Goal: Transaction & Acquisition: Purchase product/service

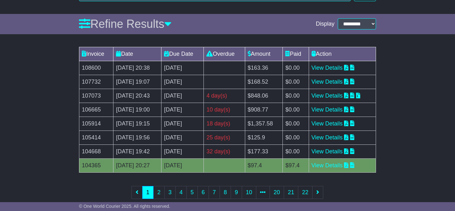
scroll to position [95, 0]
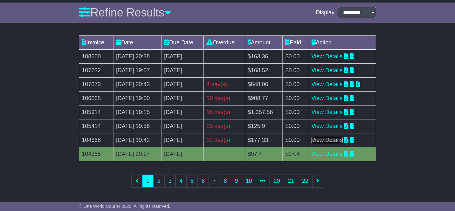
click at [340, 139] on link "View Details" at bounding box center [327, 140] width 31 height 6
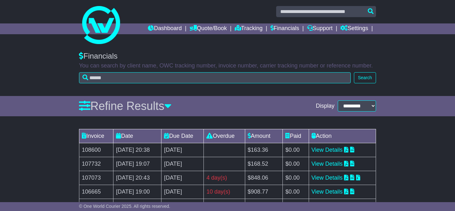
scroll to position [0, 0]
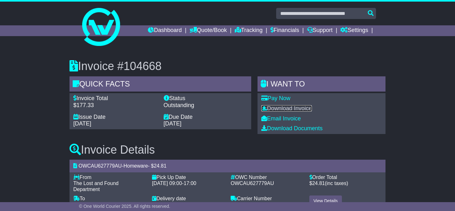
click at [278, 108] on link "Download Invoice" at bounding box center [287, 108] width 51 height 6
click at [281, 99] on link "Pay Now" at bounding box center [276, 98] width 29 height 6
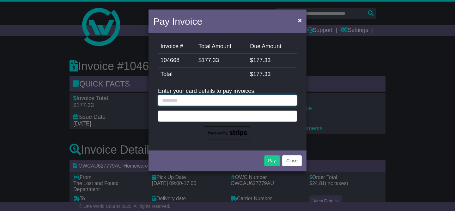
click at [209, 97] on input "text" at bounding box center [227, 100] width 139 height 11
type input "**********"
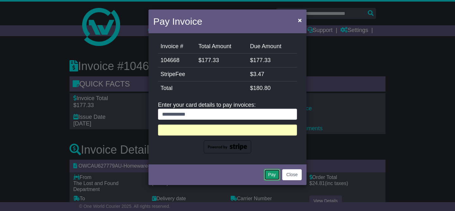
click at [271, 174] on button "Pay" at bounding box center [272, 174] width 16 height 11
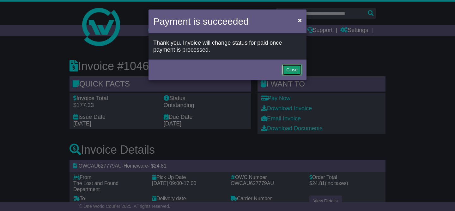
click at [293, 71] on button "Close" at bounding box center [292, 69] width 20 height 11
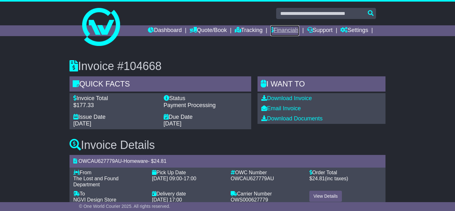
click at [282, 29] on link "Financials" at bounding box center [285, 30] width 29 height 11
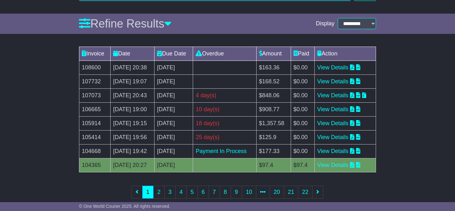
scroll to position [95, 0]
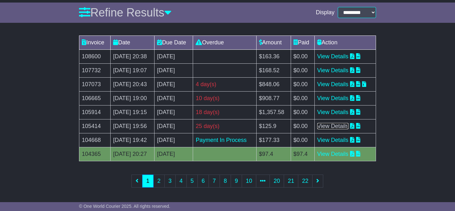
click at [347, 127] on link "View Details" at bounding box center [333, 126] width 31 height 6
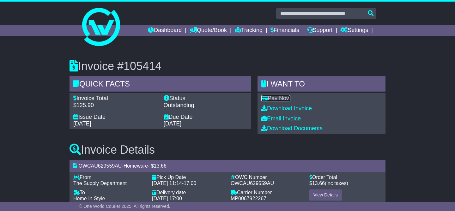
click at [285, 97] on link "Pay Now" at bounding box center [276, 98] width 29 height 6
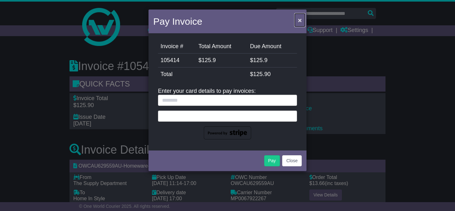
click at [301, 19] on span "×" at bounding box center [300, 19] width 4 height 7
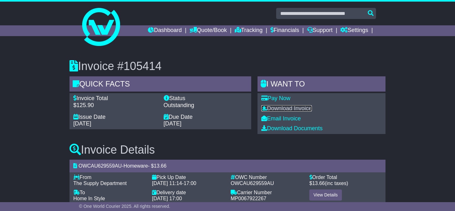
click at [291, 109] on link "Download Invoice" at bounding box center [287, 108] width 51 height 6
click at [282, 97] on link "Pay Now" at bounding box center [276, 98] width 29 height 6
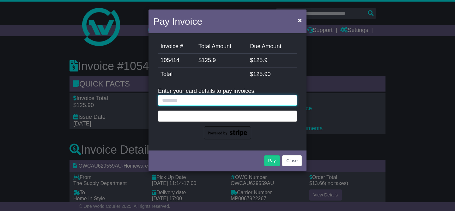
click at [212, 97] on input "text" at bounding box center [227, 100] width 139 height 11
type input "**********"
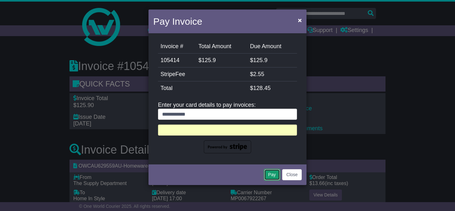
click at [267, 174] on button "Pay" at bounding box center [272, 174] width 16 height 11
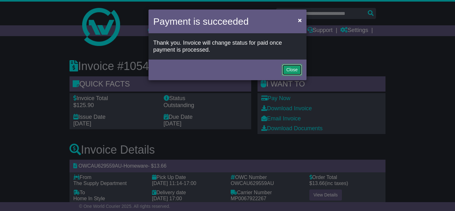
click at [290, 66] on button "Close" at bounding box center [292, 69] width 20 height 11
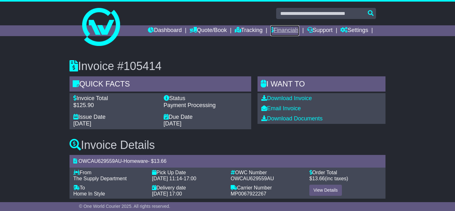
click at [289, 29] on link "Financials" at bounding box center [285, 30] width 29 height 11
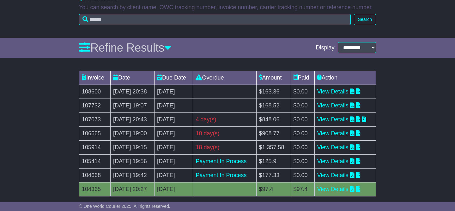
scroll to position [60, 0]
click at [344, 145] on link "View Details" at bounding box center [333, 147] width 31 height 6
click at [347, 145] on link "View Details" at bounding box center [333, 147] width 31 height 6
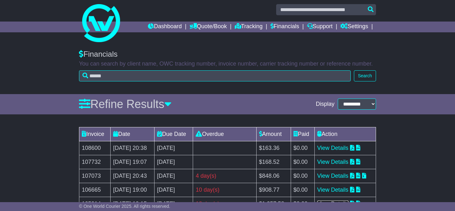
scroll to position [0, 0]
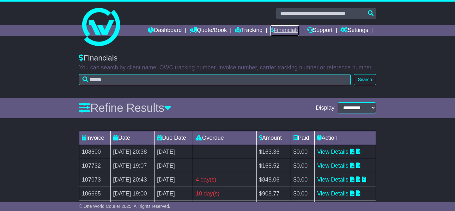
click at [287, 29] on link "Financials" at bounding box center [285, 30] width 29 height 11
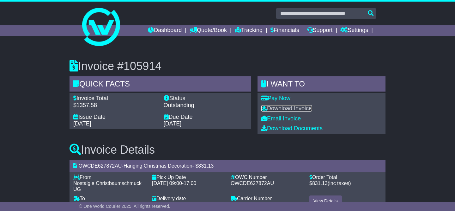
click at [300, 108] on link "Download Invoice" at bounding box center [287, 108] width 51 height 6
click at [278, 98] on link "Pay Now" at bounding box center [276, 98] width 29 height 6
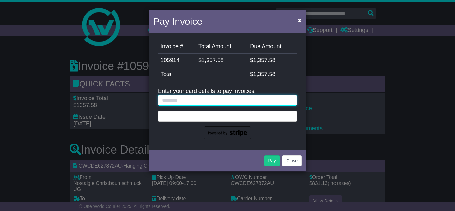
click at [243, 98] on input "text" at bounding box center [227, 100] width 139 height 11
type input "**********"
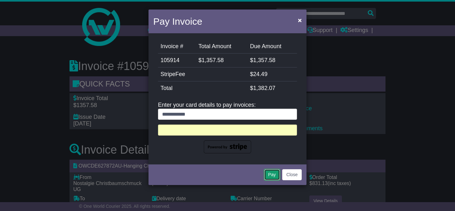
click at [270, 174] on button "Pay" at bounding box center [272, 174] width 16 height 11
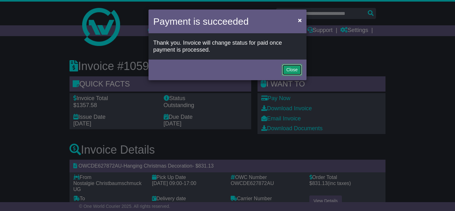
click at [288, 69] on button "Close" at bounding box center [292, 69] width 20 height 11
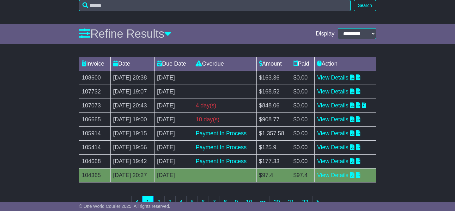
scroll to position [95, 0]
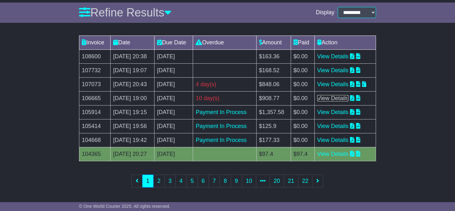
click at [348, 96] on link "View Details" at bounding box center [333, 98] width 31 height 6
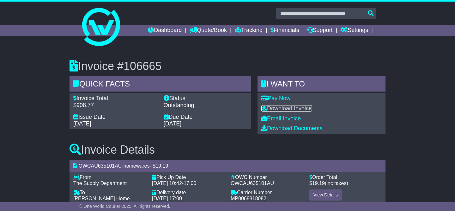
click at [279, 105] on link "Download Invoice" at bounding box center [287, 108] width 51 height 6
click at [279, 97] on link "Pay Now" at bounding box center [276, 98] width 29 height 6
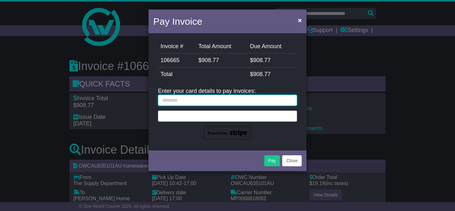
click at [249, 100] on input "text" at bounding box center [227, 100] width 139 height 11
type input "**********"
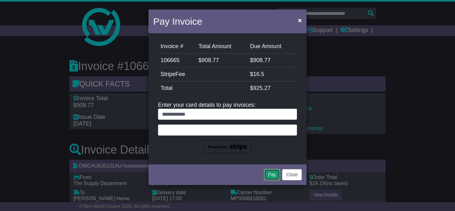
click at [271, 172] on button "Pay" at bounding box center [272, 174] width 16 height 11
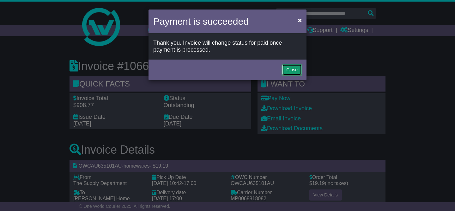
click at [291, 68] on button "Close" at bounding box center [292, 69] width 20 height 11
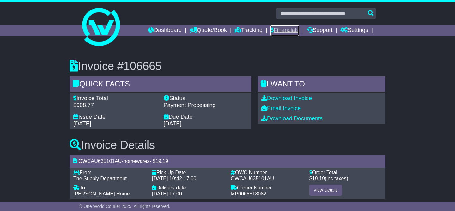
click at [280, 29] on link "Financials" at bounding box center [285, 30] width 29 height 11
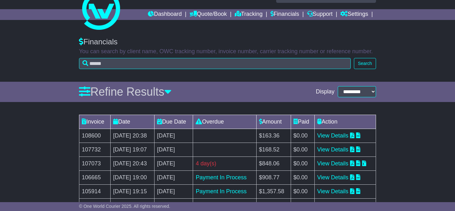
scroll to position [17, 0]
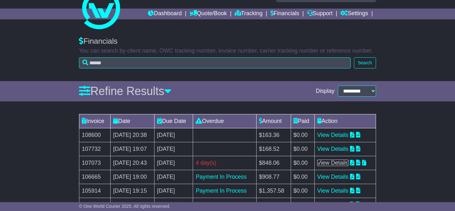
click at [333, 162] on link "View Details" at bounding box center [333, 162] width 31 height 6
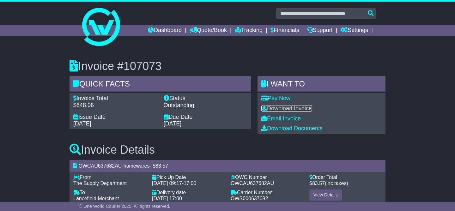
click at [288, 108] on link "Download Invoice" at bounding box center [287, 108] width 51 height 6
click at [287, 97] on link "Pay Now" at bounding box center [276, 98] width 29 height 6
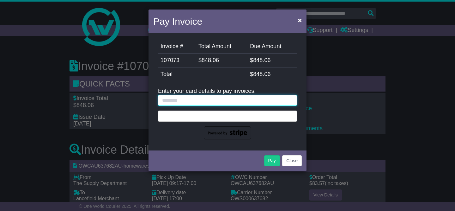
click at [251, 99] on input "text" at bounding box center [227, 100] width 139 height 11
type input "**********"
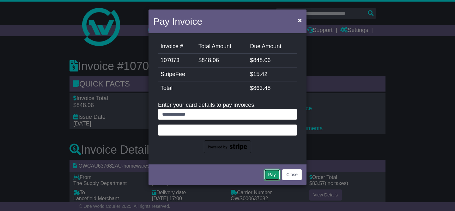
click at [270, 174] on button "Pay" at bounding box center [272, 174] width 16 height 11
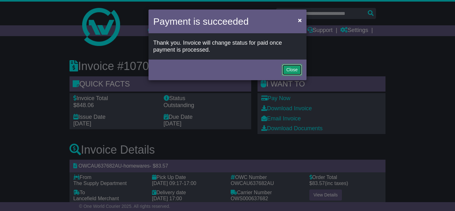
click at [291, 69] on button "Close" at bounding box center [292, 69] width 20 height 11
